Goal: Transaction & Acquisition: Purchase product/service

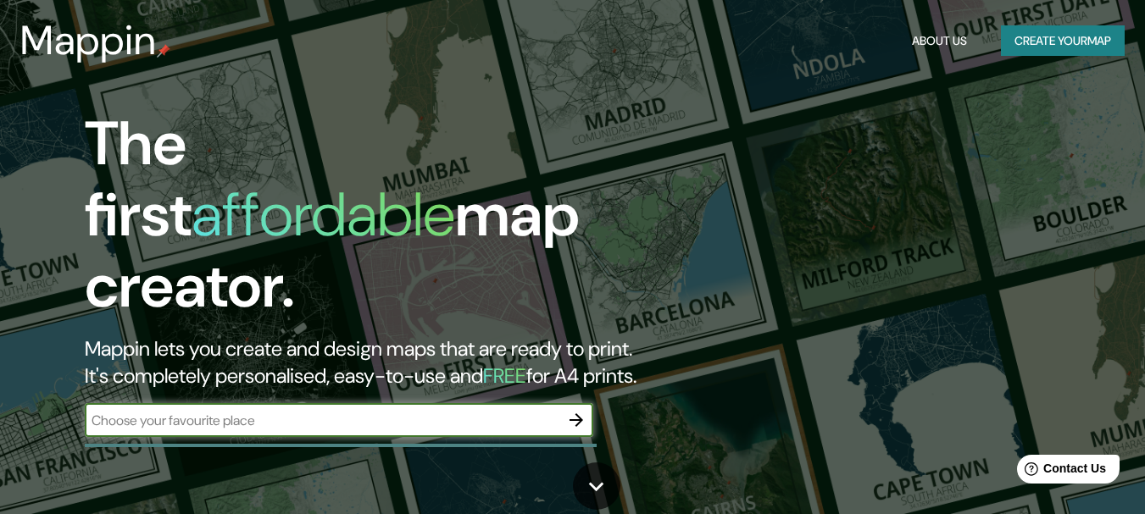
click at [375, 411] on input "text" at bounding box center [322, 420] width 475 height 19
type input "lima"
click at [574, 410] on icon "button" at bounding box center [576, 420] width 20 height 20
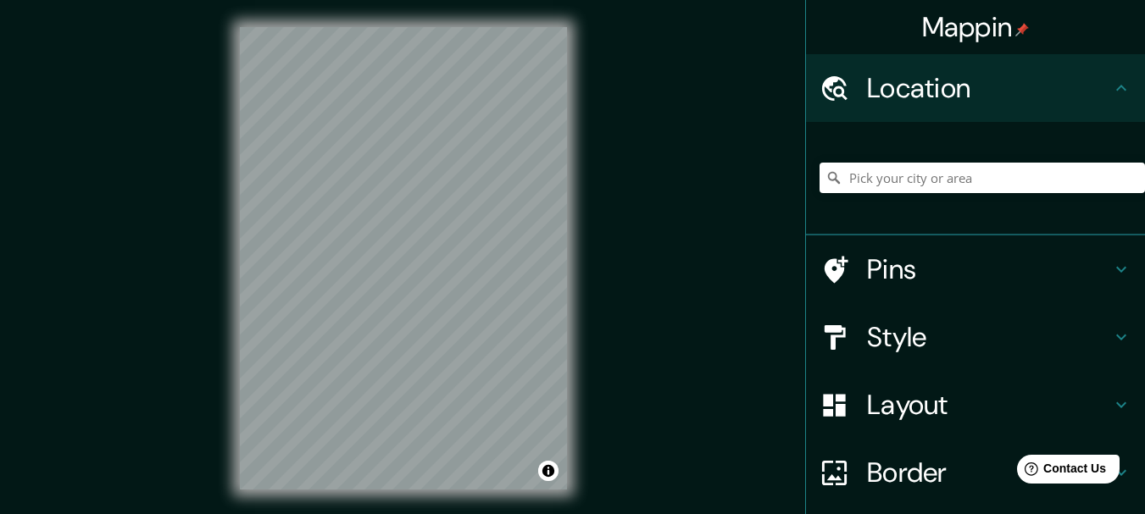
click at [875, 158] on div at bounding box center [982, 178] width 325 height 85
click at [897, 177] on input "Pick your city or area" at bounding box center [982, 178] width 325 height 31
type input "[GEOGRAPHIC_DATA], [GEOGRAPHIC_DATA], [GEOGRAPHIC_DATA], [GEOGRAPHIC_DATA]"
click at [1125, 178] on icon "Clear" at bounding box center [1132, 178] width 14 height 14
click at [1072, 175] on input "Pick your city or area" at bounding box center [982, 178] width 325 height 31
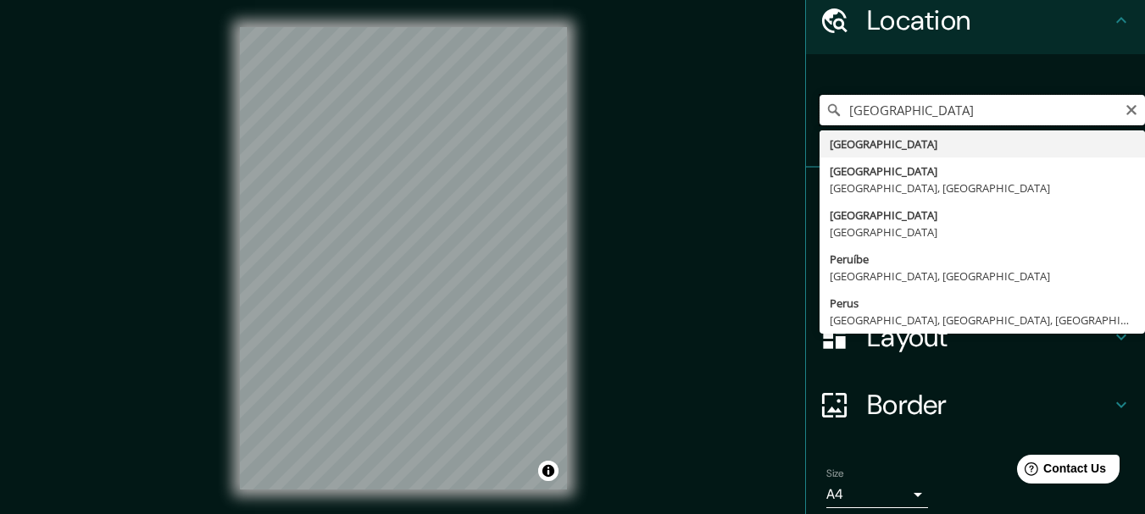
scroll to position [134, 0]
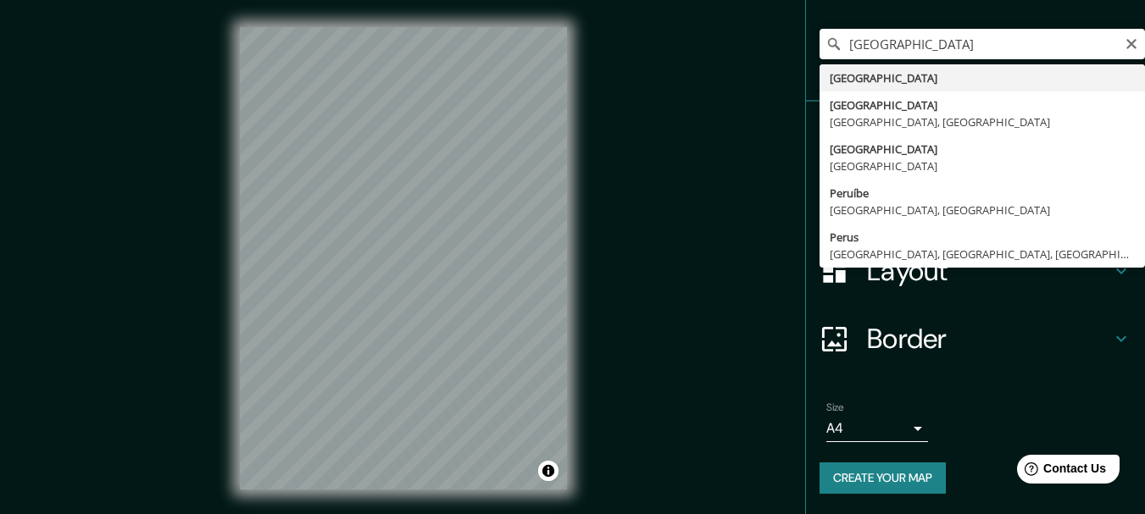
type input "[GEOGRAPHIC_DATA]"
